Goal: Navigation & Orientation: Go to known website

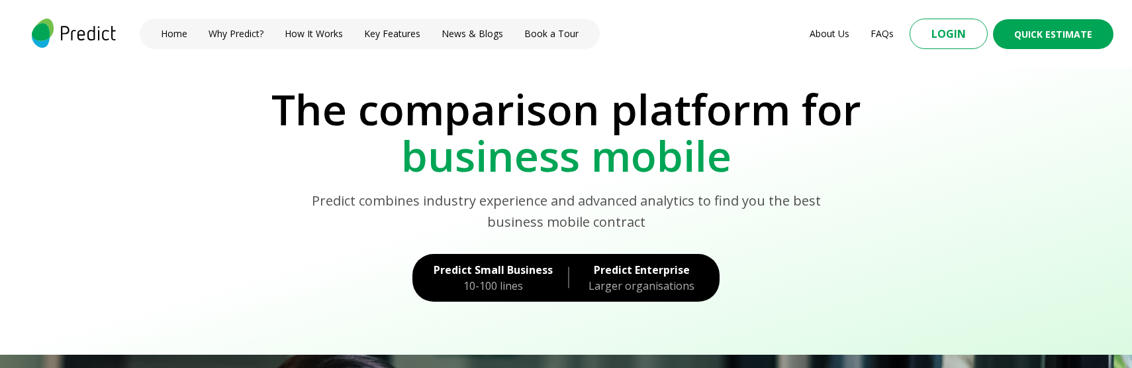
click at [270, 123] on p "The comparison platform for" at bounding box center [566, 109] width 1095 height 46
